Goal: Task Accomplishment & Management: Use online tool/utility

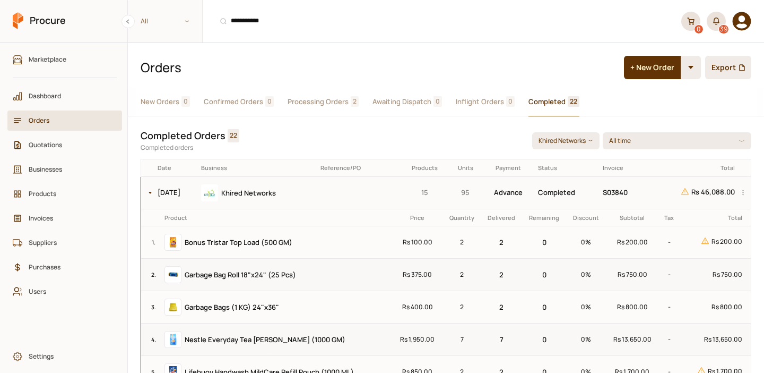
click at [374, 193] on td at bounding box center [359, 192] width 84 height 32
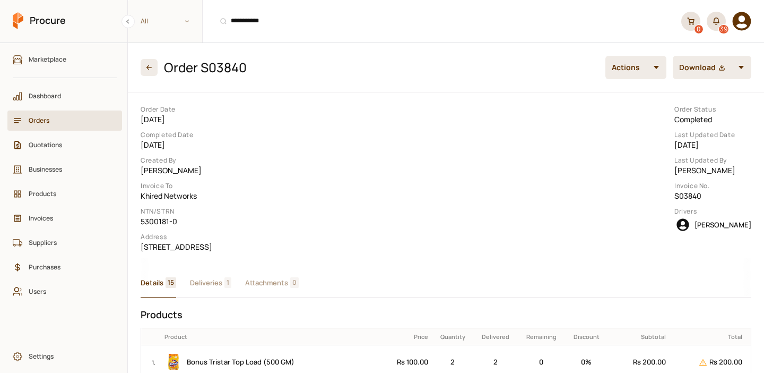
click at [37, 119] on span "Orders" at bounding box center [69, 120] width 80 height 10
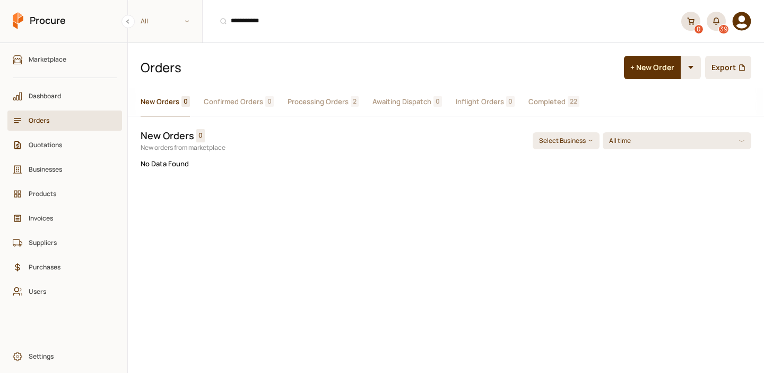
click at [330, 102] on span "Processing Orders" at bounding box center [318, 101] width 61 height 11
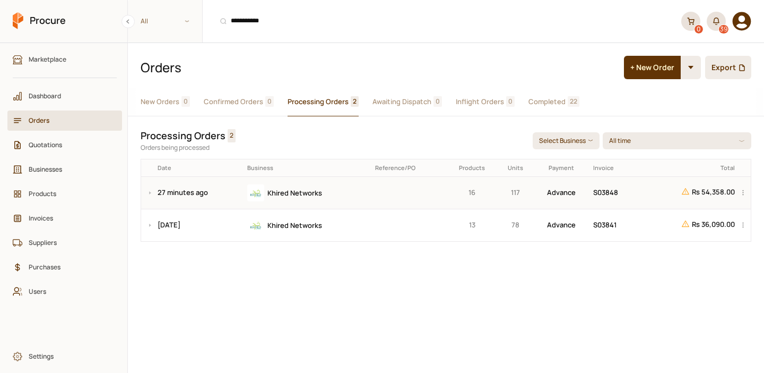
click at [382, 197] on td at bounding box center [409, 192] width 74 height 32
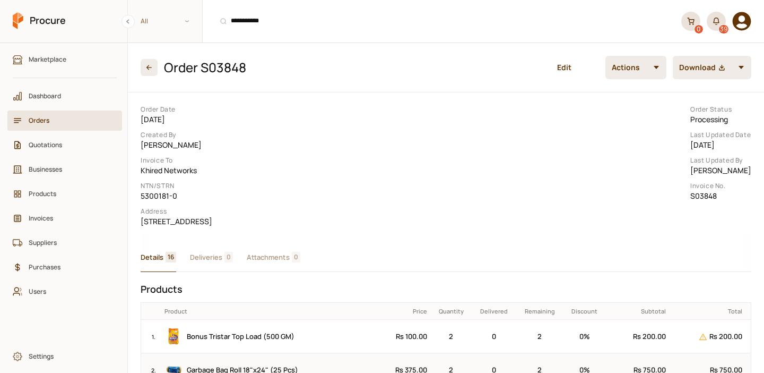
click at [211, 263] on span "Deliveries" at bounding box center [206, 257] width 32 height 11
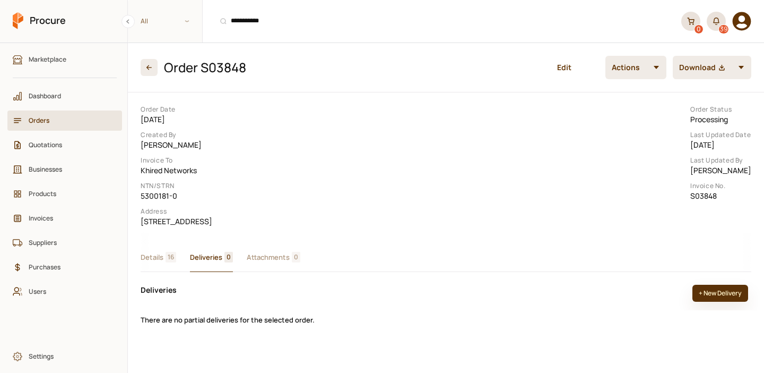
click at [715, 302] on button "+ New Delivery" at bounding box center [721, 293] width 56 height 17
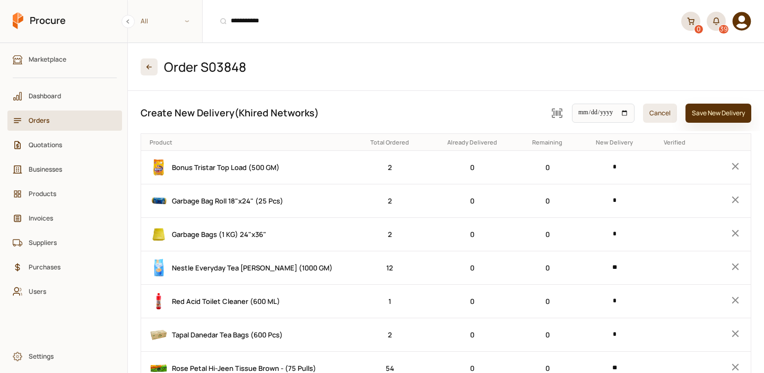
click at [714, 113] on button "Save New Delivery" at bounding box center [719, 113] width 66 height 19
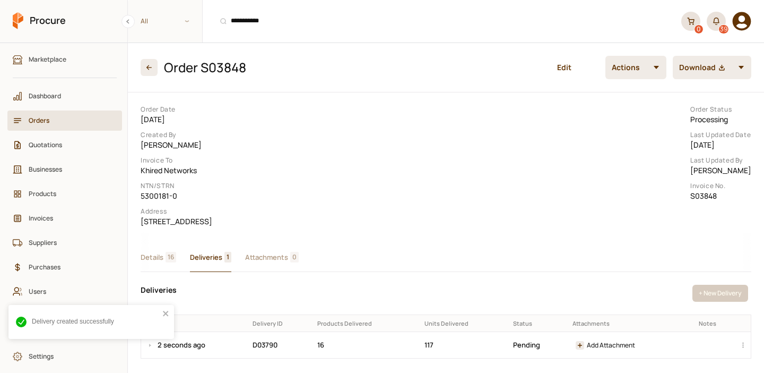
scroll to position [65, 0]
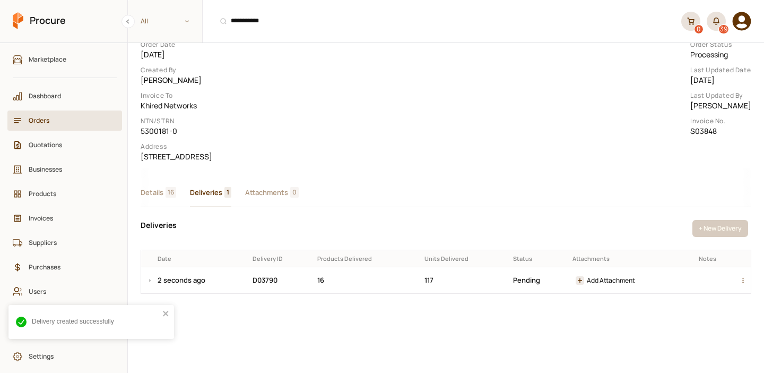
click at [741, 293] on div "button" at bounding box center [745, 280] width 13 height 26
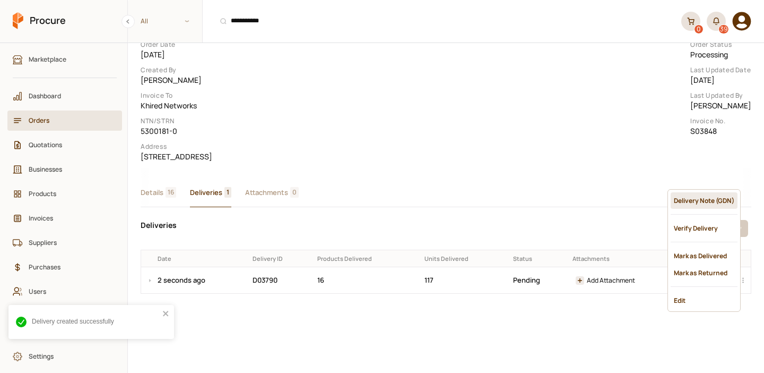
click at [702, 201] on div "Delivery Note (GDN)" at bounding box center [704, 200] width 67 height 16
